Goal: Information Seeking & Learning: Stay updated

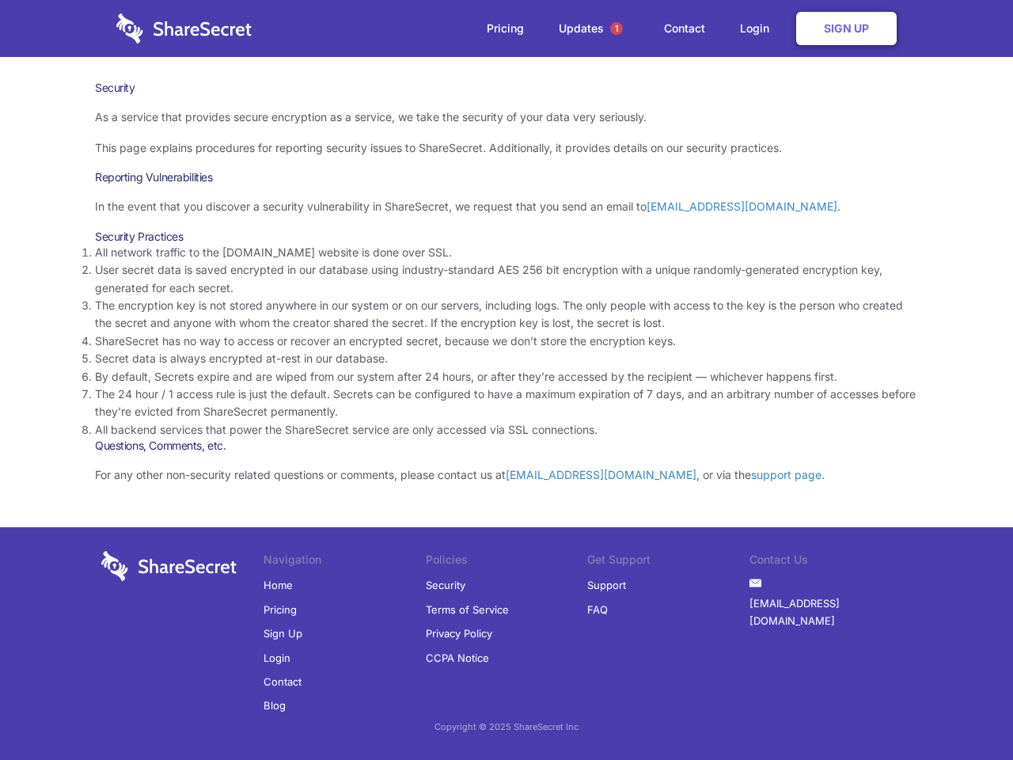
click at [506, 380] on li "By default, Secrets expire and are wiped from our system after 24 hours, or aft…" at bounding box center [506, 376] width 823 height 17
click at [616, 28] on span "1" at bounding box center [616, 28] width 13 height 13
